Goal: Task Accomplishment & Management: Complete application form

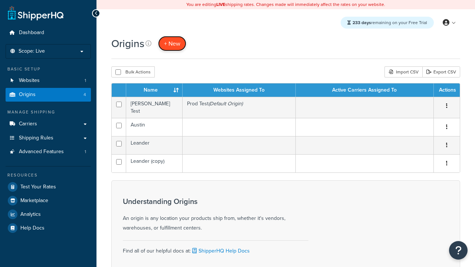
click at [172, 43] on span "+ New" at bounding box center [172, 43] width 16 height 9
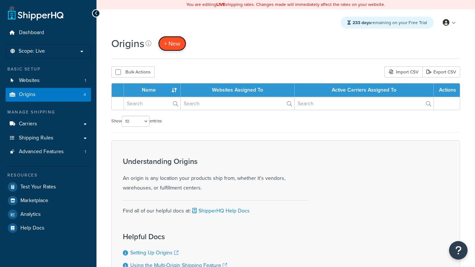
click at [172, 43] on span "+ New" at bounding box center [172, 43] width 16 height 9
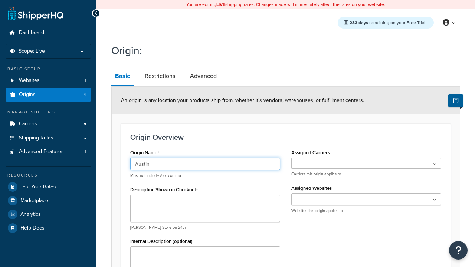
type input "Austin"
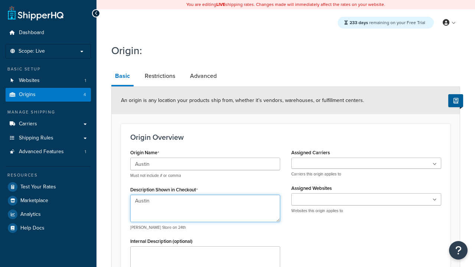
type textarea "Austin"
type input "Test Street"
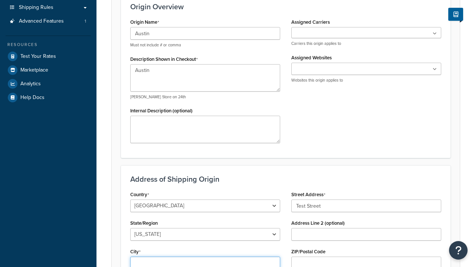
type input "Austin"
select select "43"
type input "Austin"
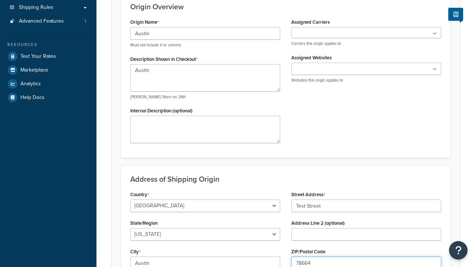
type input "78664"
